Goal: Task Accomplishment & Management: Manage account settings

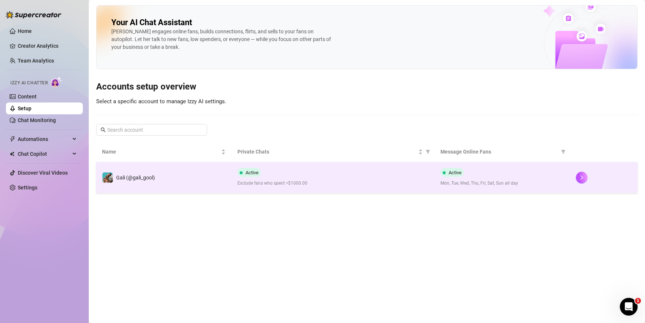
click at [174, 175] on td "Gali (@gali_gool)" at bounding box center [163, 177] width 135 height 31
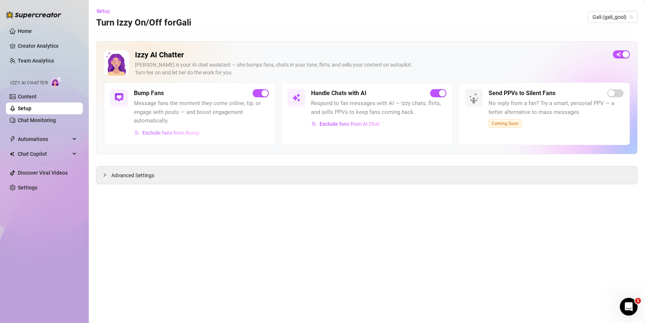
click at [174, 130] on span "Exclude fans from Bump" at bounding box center [170, 133] width 57 height 6
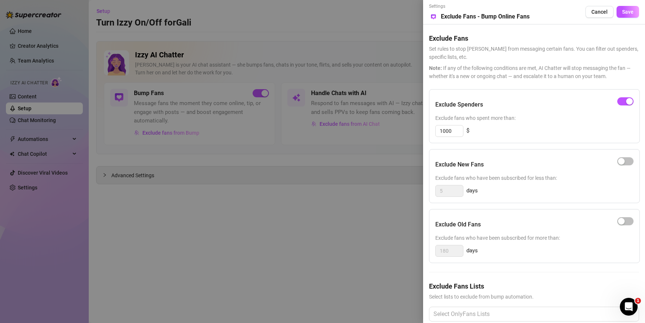
click at [171, 222] on div at bounding box center [322, 161] width 645 height 323
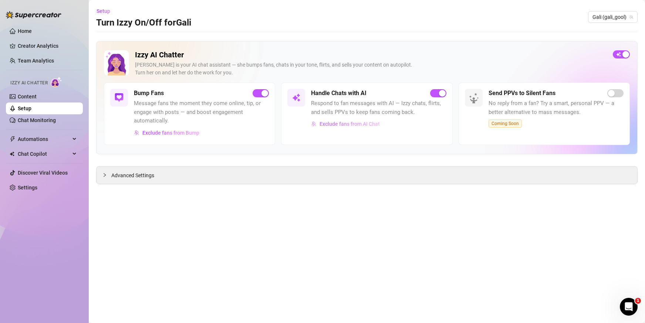
click at [319, 123] on button "Exclude fans from AI Chat" at bounding box center [345, 124] width 69 height 12
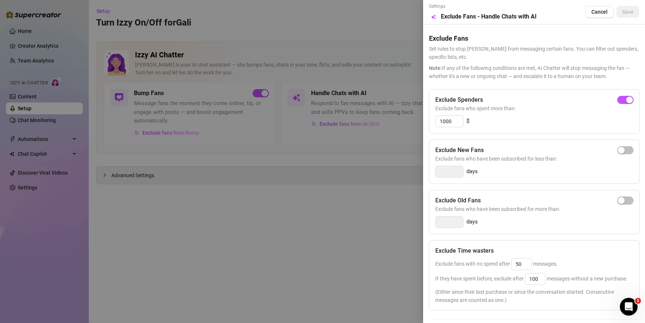
click at [248, 206] on div at bounding box center [322, 161] width 645 height 323
